Goal: Communication & Community: Answer question/provide support

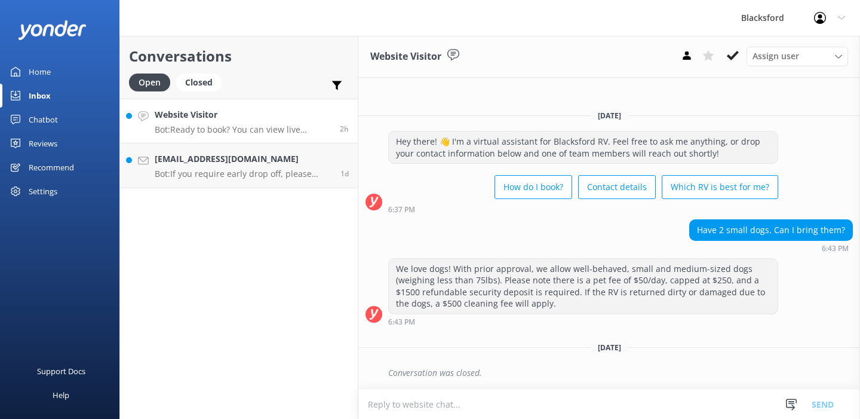
click at [247, 129] on p "Bot: Ready to book? You can view live availability and book your RV online by v…" at bounding box center [243, 129] width 176 height 11
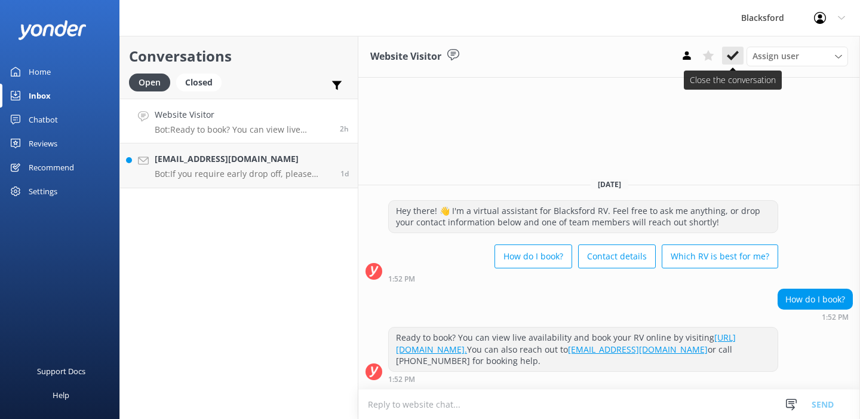
click at [734, 55] on use at bounding box center [733, 56] width 12 height 10
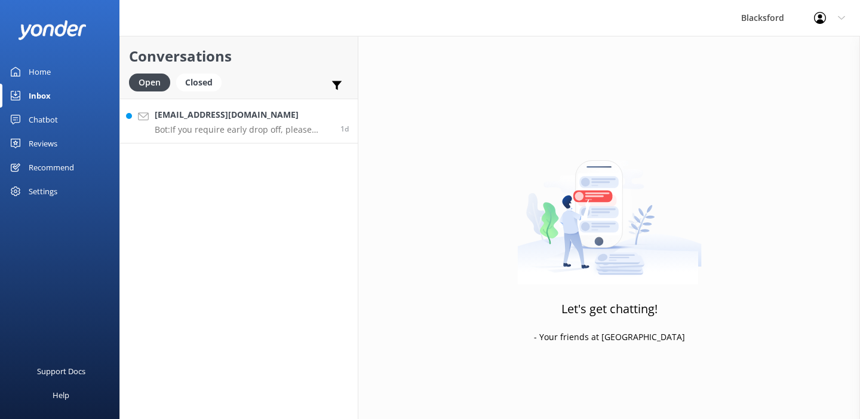
click at [303, 121] on h4 "[EMAIL_ADDRESS][DOMAIN_NAME]" at bounding box center [243, 114] width 177 height 13
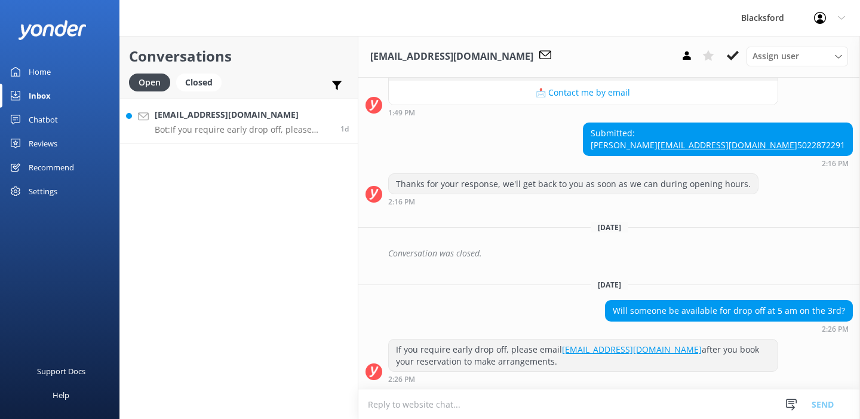
scroll to position [311, 0]
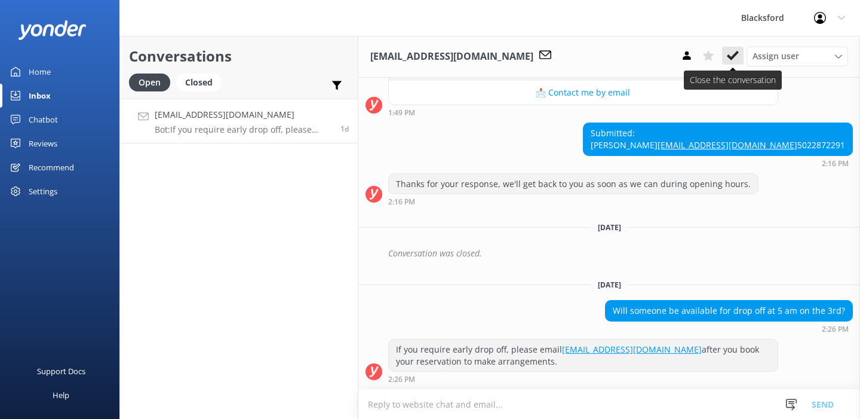
click at [732, 51] on icon at bounding box center [733, 56] width 12 height 12
